Goal: Task Accomplishment & Management: Use online tool/utility

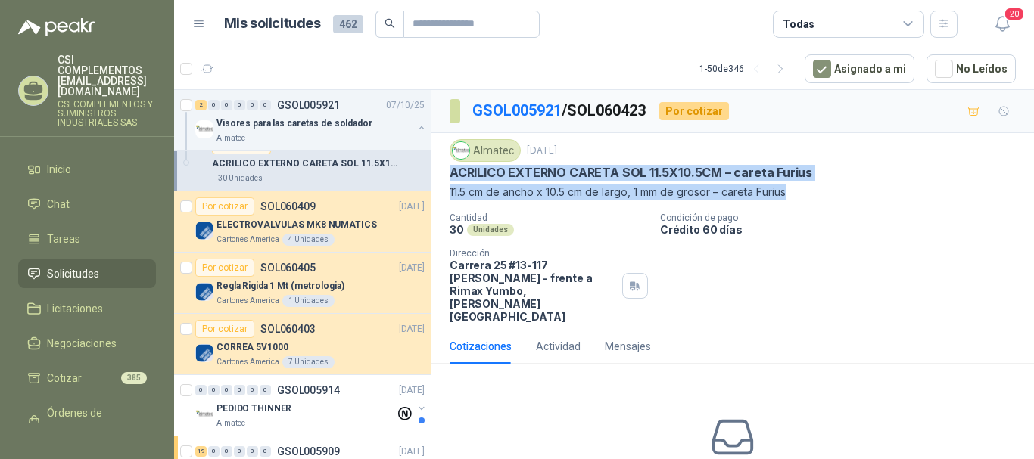
scroll to position [227, 0]
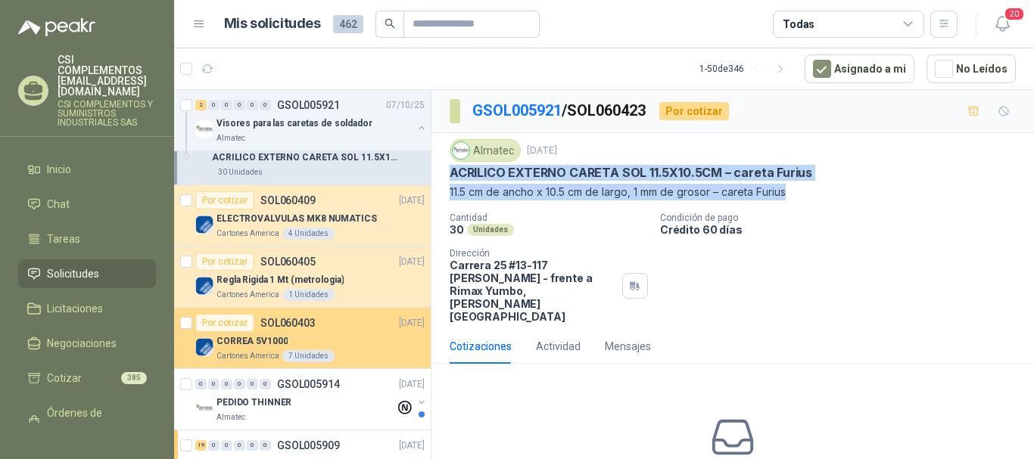
click at [277, 330] on div "Por cotizar SOL060403" at bounding box center [255, 323] width 120 height 18
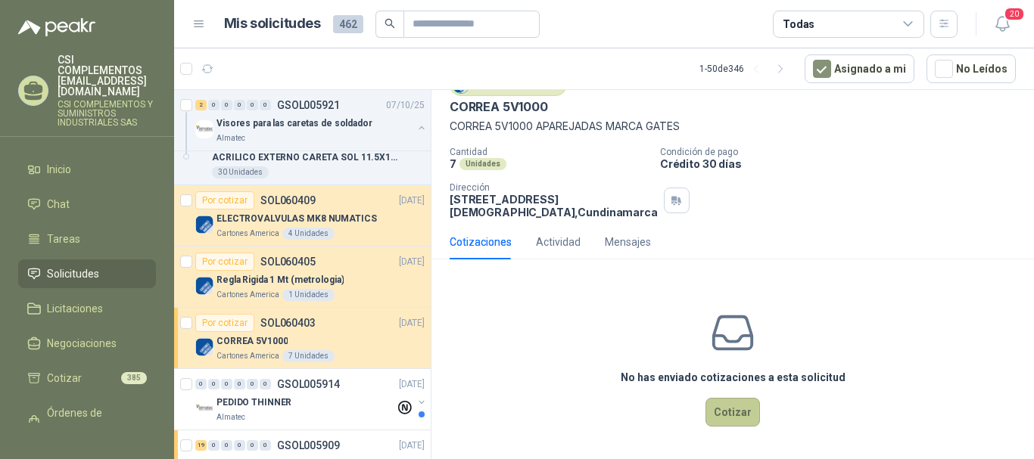
click at [720, 406] on button "Cotizar" at bounding box center [732, 412] width 54 height 29
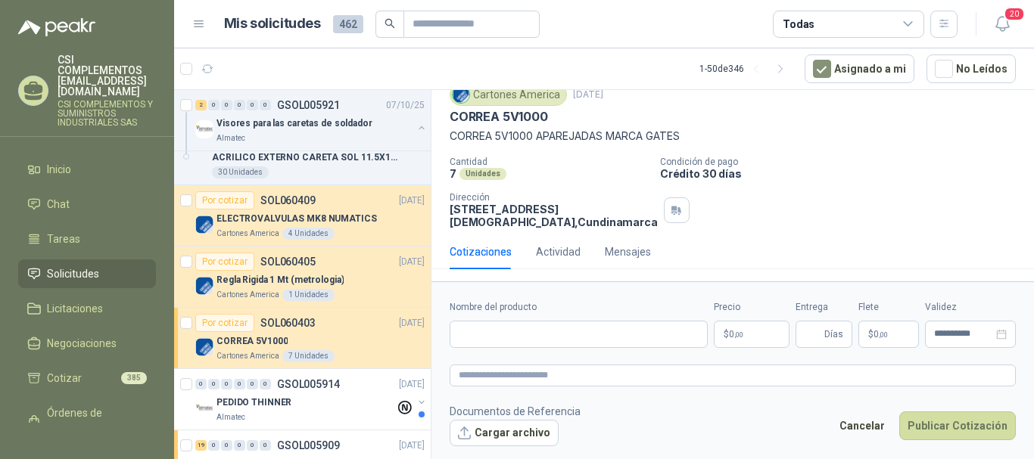
scroll to position [69, 0]
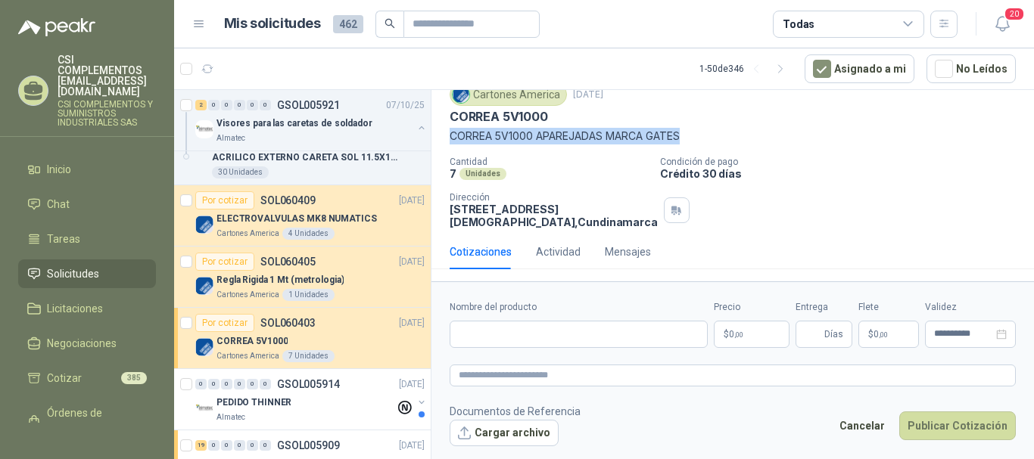
drag, startPoint x: 452, startPoint y: 119, endPoint x: 695, endPoint y: 124, distance: 242.2
click at [695, 128] on p "CORREA 5V1000 APAREJADAS MARCA GATES" at bounding box center [732, 136] width 566 height 17
copy p "CORREA 5V1000 APAREJADAS MARCA GATES"
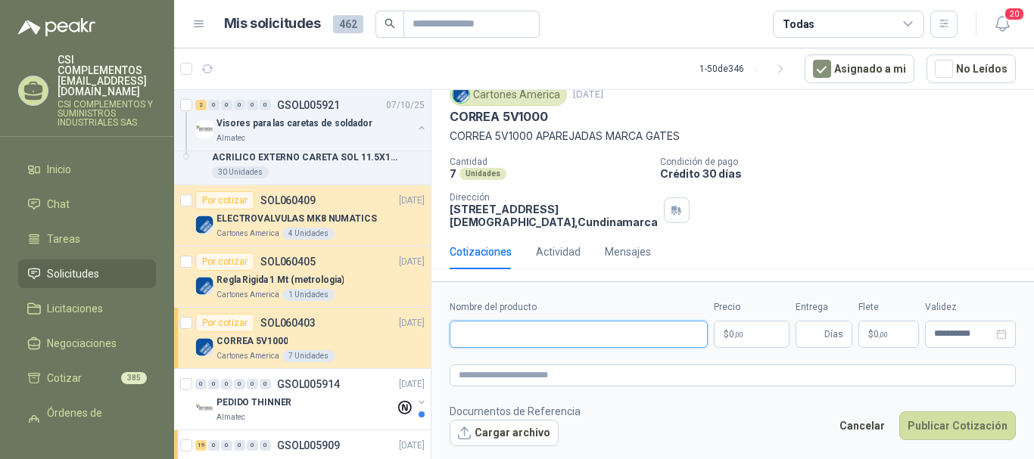
click at [477, 331] on input "Nombre del producto" at bounding box center [578, 334] width 258 height 27
paste input "**********"
type input "**********"
click at [527, 384] on textarea at bounding box center [732, 376] width 566 height 22
click at [734, 334] on span ",00" at bounding box center [738, 335] width 9 height 8
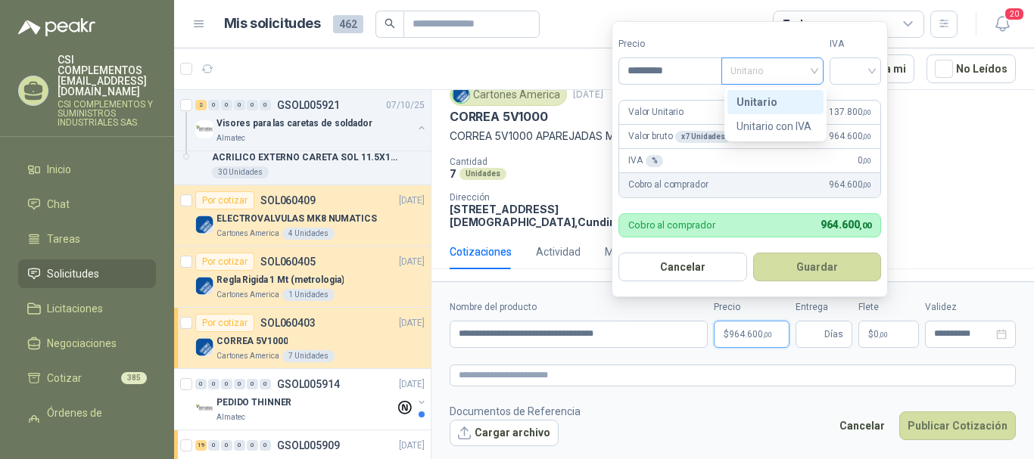
click at [814, 70] on span "Unitario" at bounding box center [772, 71] width 84 height 23
type input "*********"
click at [804, 121] on div "Unitario con IVA" at bounding box center [775, 126] width 78 height 17
click at [813, 73] on span "Unitario con IVA" at bounding box center [772, 71] width 84 height 23
click at [792, 99] on div "Unitario" at bounding box center [775, 102] width 78 height 17
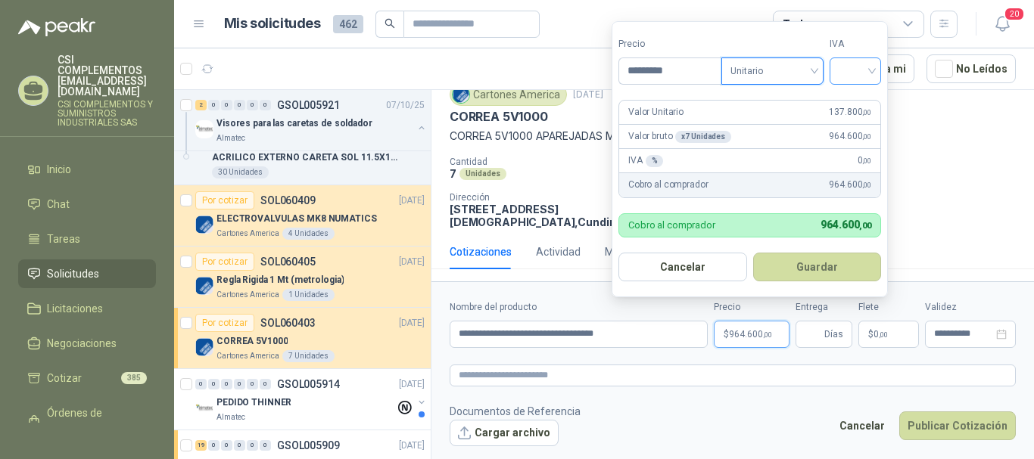
click at [868, 75] on input "search" at bounding box center [854, 69] width 33 height 23
click at [854, 95] on div "19%" at bounding box center [858, 102] width 28 height 17
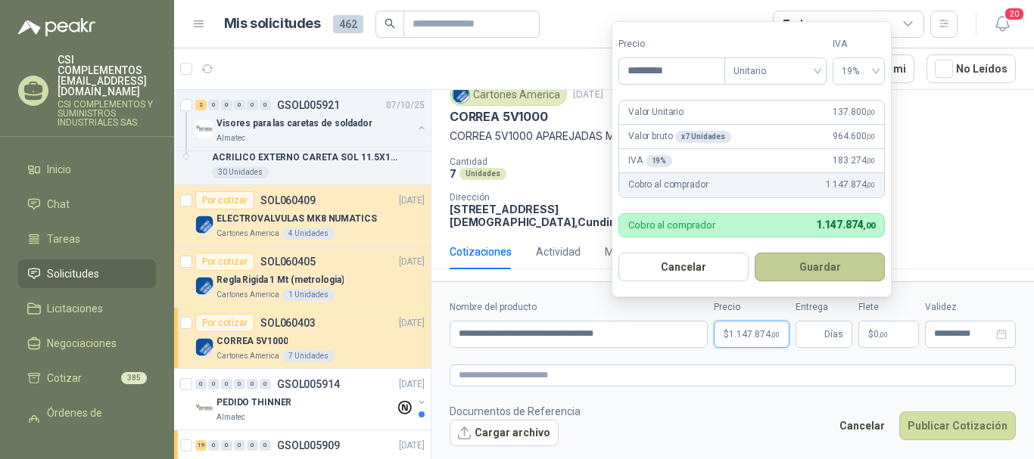
click at [810, 257] on button "Guardar" at bounding box center [819, 267] width 130 height 29
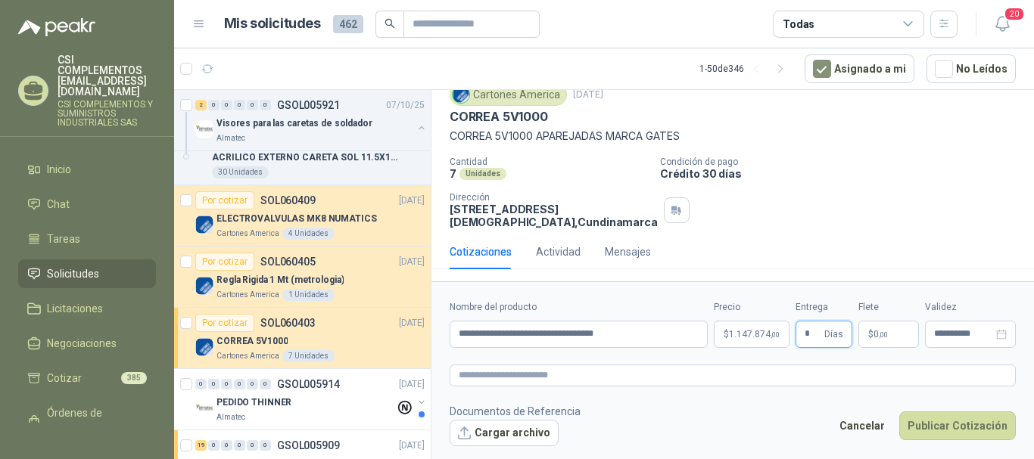
type input "*"
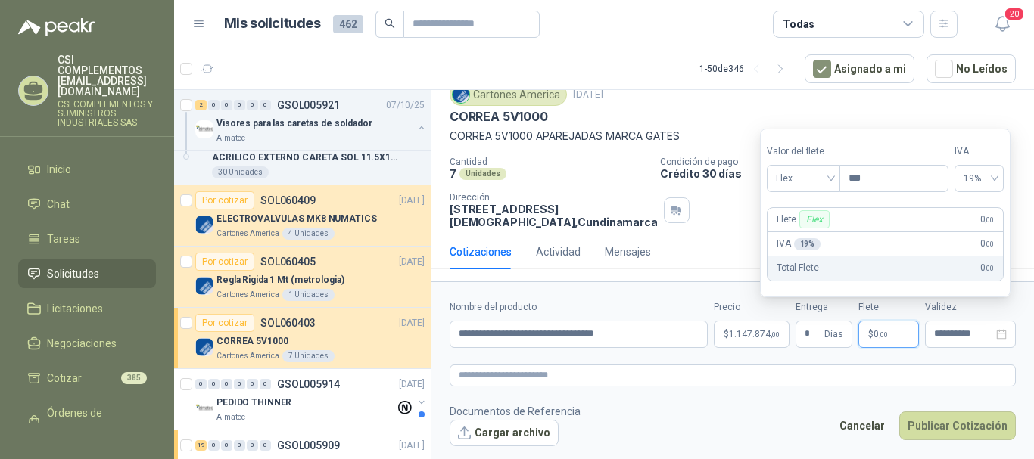
click at [885, 322] on p "$ 0 ,00" at bounding box center [888, 334] width 61 height 27
click at [829, 177] on span "Flex" at bounding box center [803, 178] width 55 height 23
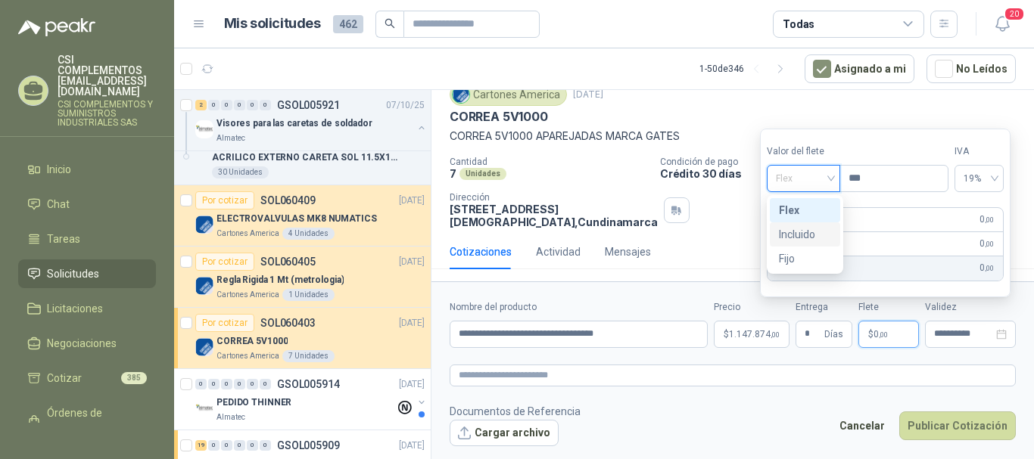
click at [819, 232] on div "Incluido" at bounding box center [805, 234] width 52 height 17
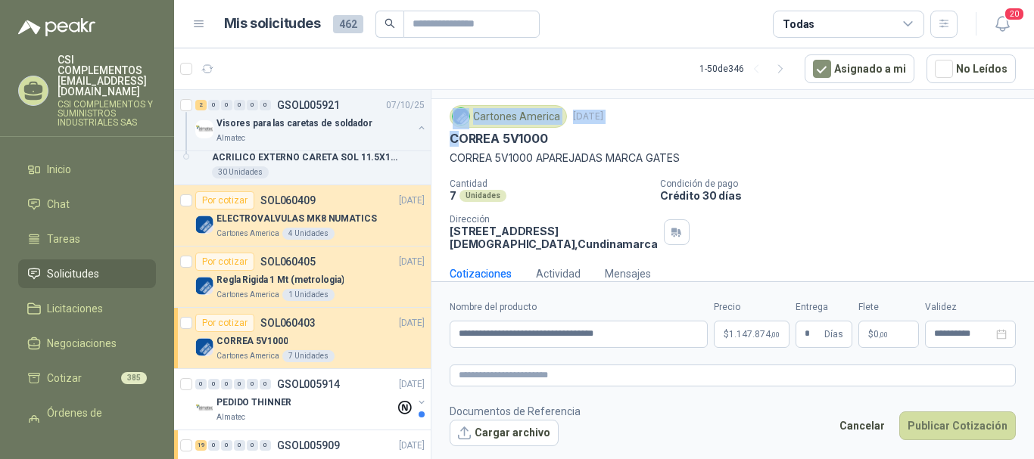
scroll to position [33, 0]
drag, startPoint x: 455, startPoint y: 98, endPoint x: 554, endPoint y: 125, distance: 102.6
click at [554, 119] on div "Cartones America [DATE] [PERSON_NAME] 5V1000 [PERSON_NAME] 5V1000 APAREJADAS [P…" at bounding box center [732, 137] width 566 height 61
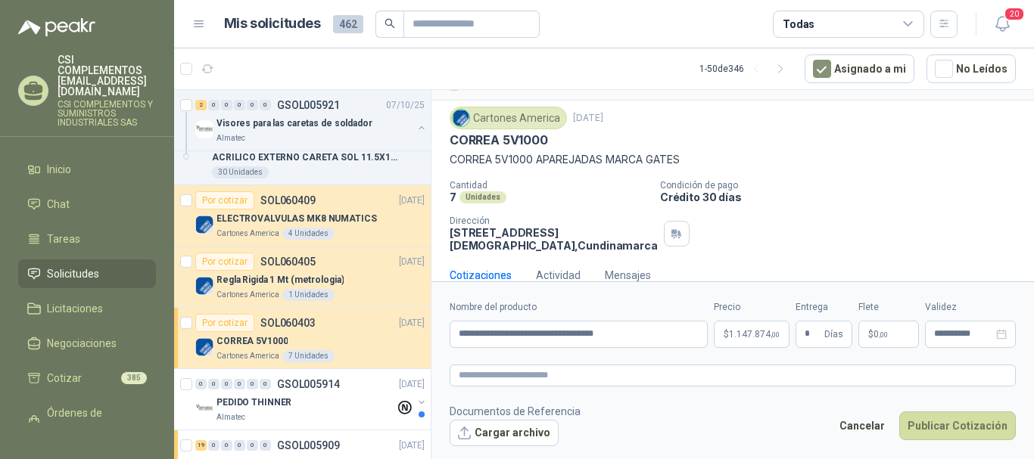
click at [518, 148] on p "CORREA 5V1000" at bounding box center [498, 140] width 98 height 16
drag, startPoint x: 448, startPoint y: 143, endPoint x: 561, endPoint y: 140, distance: 112.8
click at [561, 140] on div "Cartones America [DATE] [PERSON_NAME] 5V1000 [PERSON_NAME] 5V1000 APAREJADAS [P…" at bounding box center [732, 179] width 602 height 157
copy p "CORREA 5V1000"
click at [587, 337] on input "**********" at bounding box center [578, 334] width 258 height 27
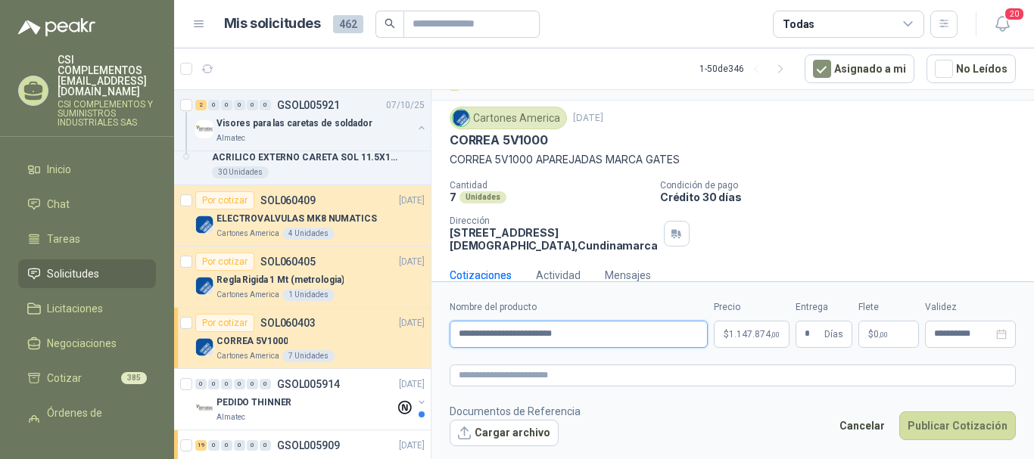
type input "**********"
click at [885, 334] on span ",00" at bounding box center [882, 335] width 9 height 8
click at [978, 334] on input "**********" at bounding box center [963, 334] width 59 height 10
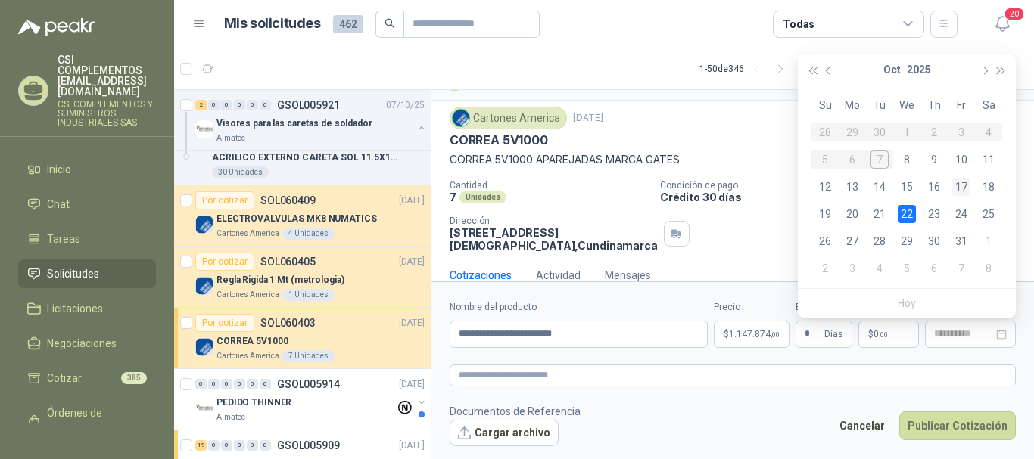
click at [962, 179] on div "17" at bounding box center [961, 187] width 18 height 18
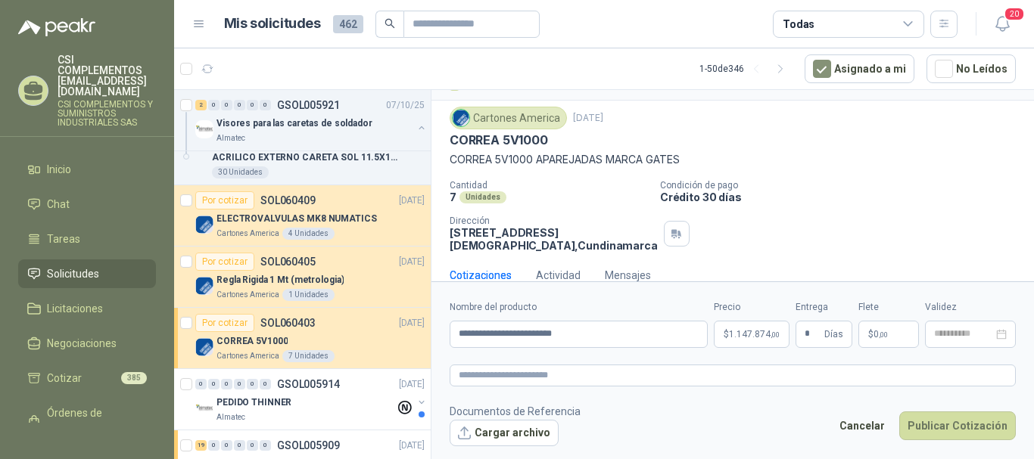
type input "**********"
click at [968, 424] on button "Publicar Cotización" at bounding box center [957, 426] width 117 height 29
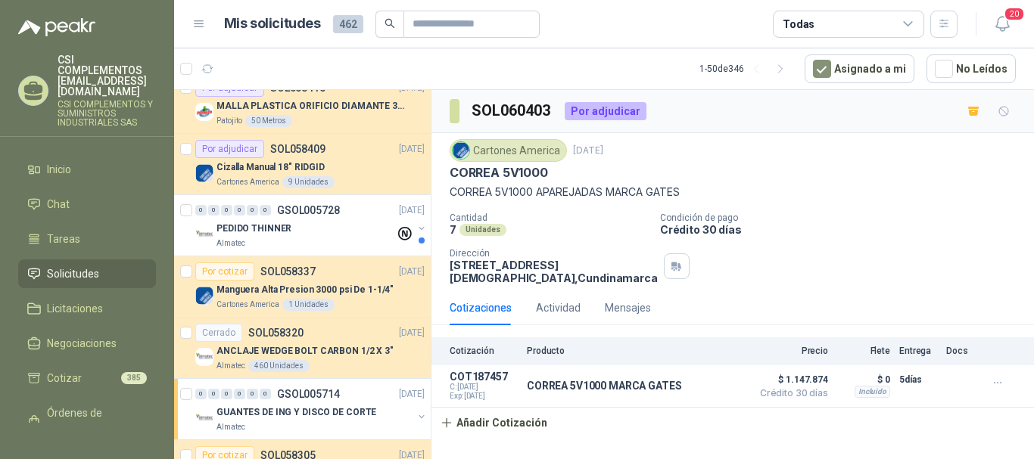
scroll to position [908, 0]
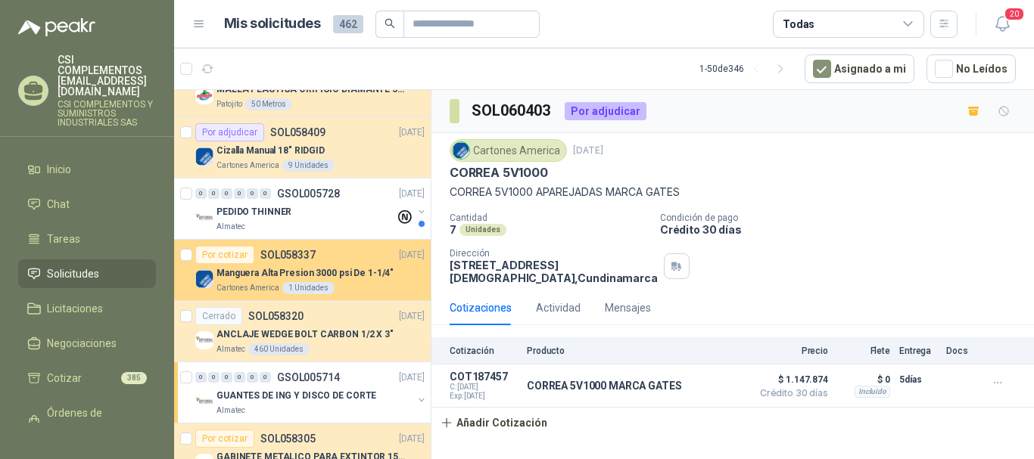
click at [353, 291] on div "Cartones America 1 Unidades" at bounding box center [320, 288] width 208 height 12
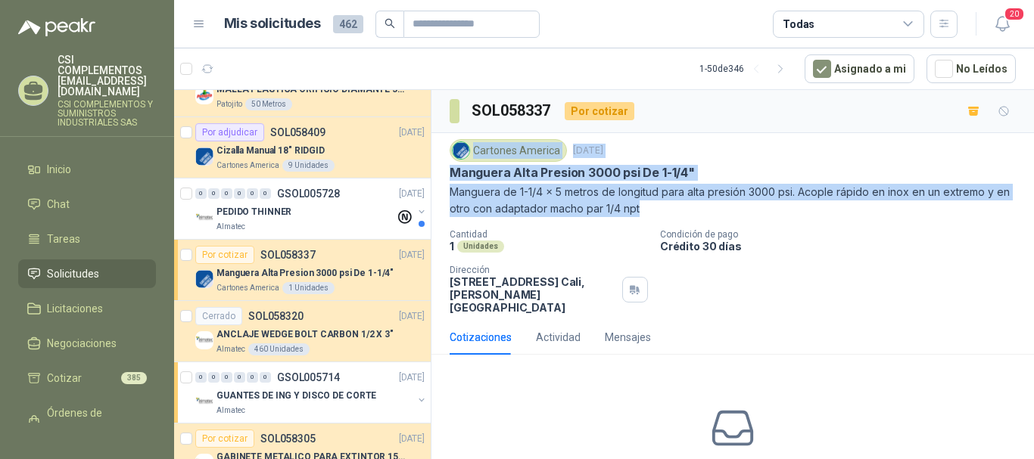
drag, startPoint x: 664, startPoint y: 216, endPoint x: 433, endPoint y: 162, distance: 237.1
click at [433, 162] on div "Cartones America [DATE] Manguera Alta Presion 3000 psi De 1-1/4" Manguera de 1-…" at bounding box center [732, 226] width 602 height 187
copy div "Cartones America [DATE] Manguera Alta Presion 3000 psi De 1-1/4" Manguera de 1-…"
